Goal: Information Seeking & Learning: Learn about a topic

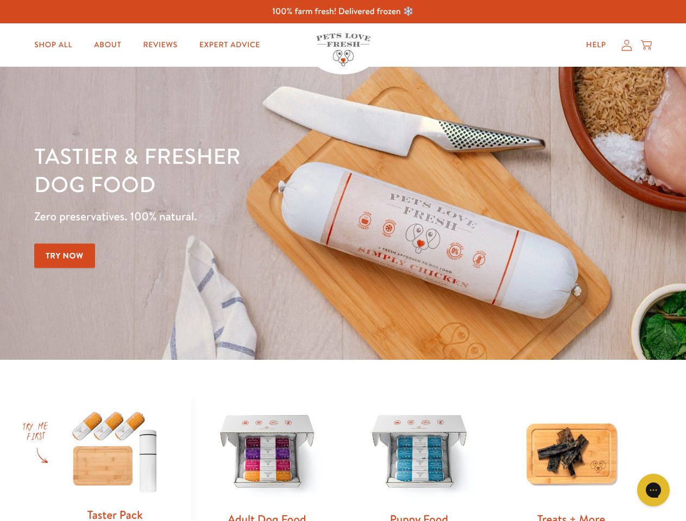
click at [343, 261] on div "Tastier & fresher dog food Zero preservatives. 100% natural. Try Now" at bounding box center [240, 213] width 412 height 143
click at [653, 490] on icon "Gorgias live chat" at bounding box center [653, 490] width 10 height 10
